Goal: Navigation & Orientation: Find specific page/section

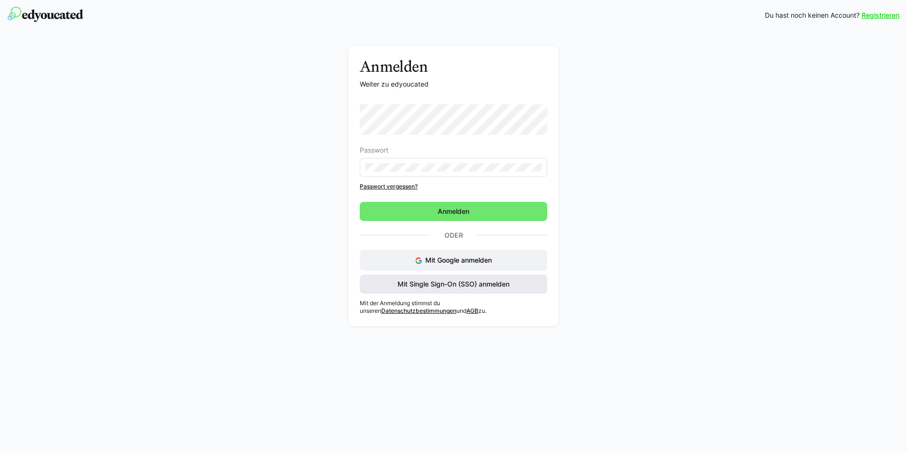
drag, startPoint x: 470, startPoint y: 283, endPoint x: 476, endPoint y: 283, distance: 5.3
click at [470, 283] on span "Mit Single Sign-On (SSO) anmelden" at bounding box center [453, 285] width 115 height 10
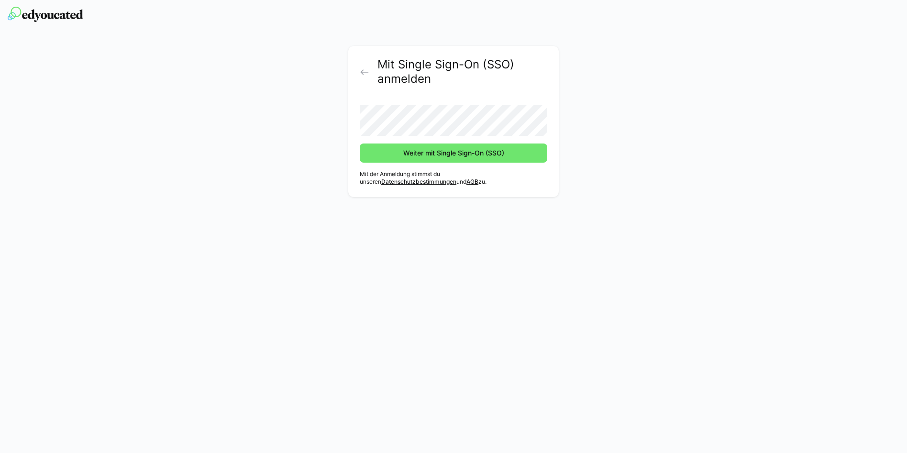
click at [360, 144] on button "Weiter mit Single Sign-On (SSO)" at bounding box center [454, 153] width 188 height 19
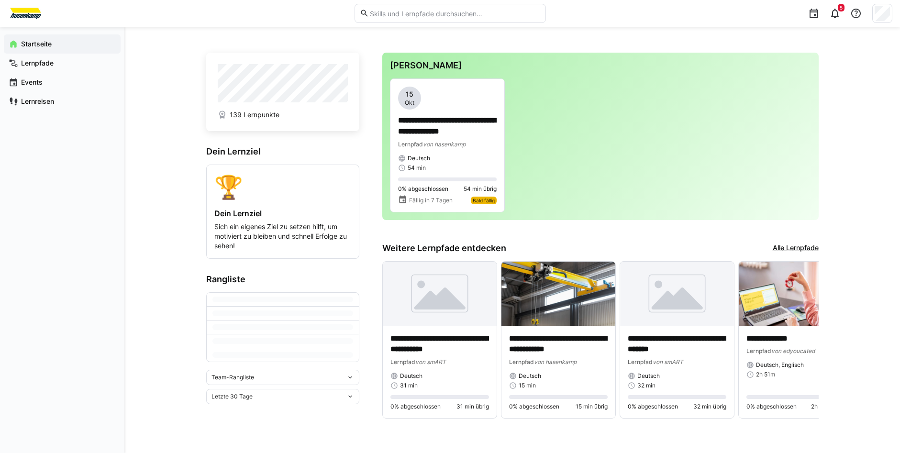
click at [536, 40] on div "**********" at bounding box center [512, 240] width 776 height 427
click at [44, 48] on span "Startseite" at bounding box center [68, 44] width 96 height 10
click at [0, 0] on app-navigation-label "Startseite" at bounding box center [0, 0] width 0 height 0
